Goal: Find specific page/section: Find specific page/section

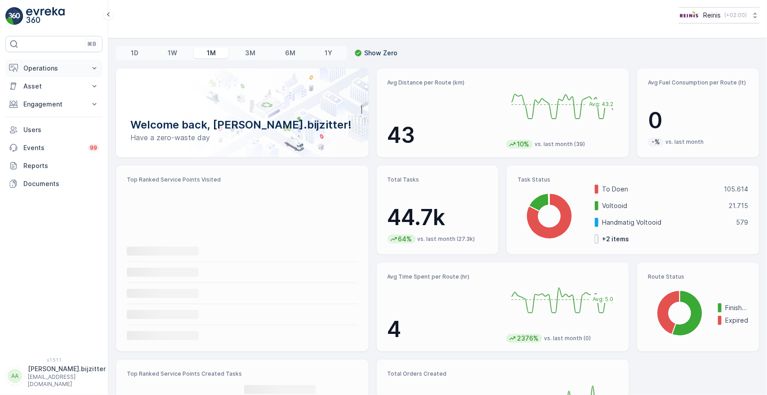
click at [40, 69] on p "Operations" at bounding box center [53, 68] width 61 height 9
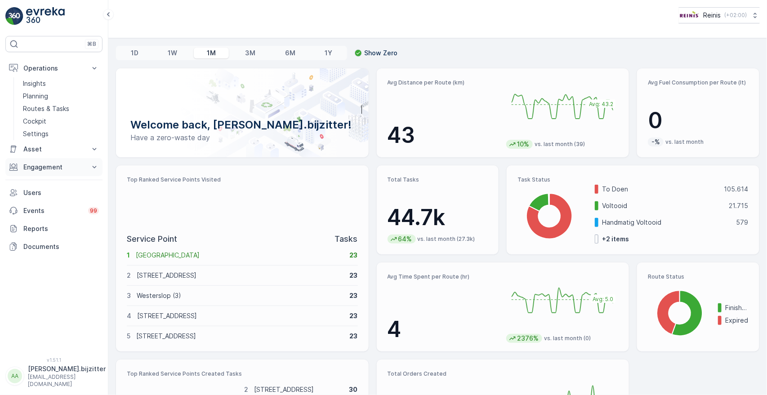
click at [32, 164] on p "Engagement" at bounding box center [53, 167] width 61 height 9
click at [40, 195] on p "Entities" at bounding box center [34, 195] width 22 height 9
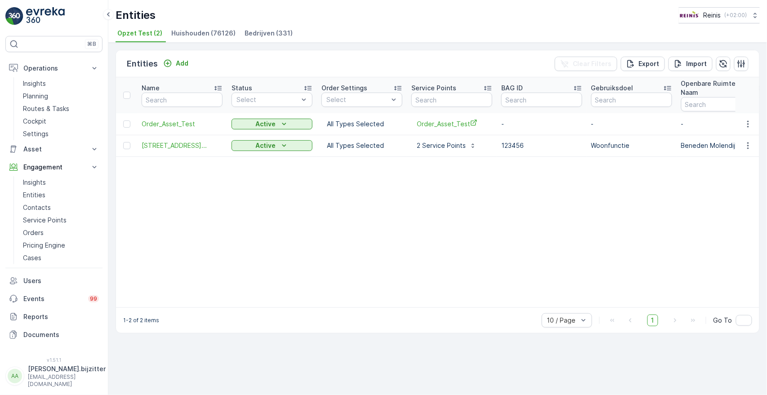
click at [188, 32] on span "Huishouden (76126)" at bounding box center [203, 33] width 64 height 9
